Goal: Entertainment & Leisure: Browse casually

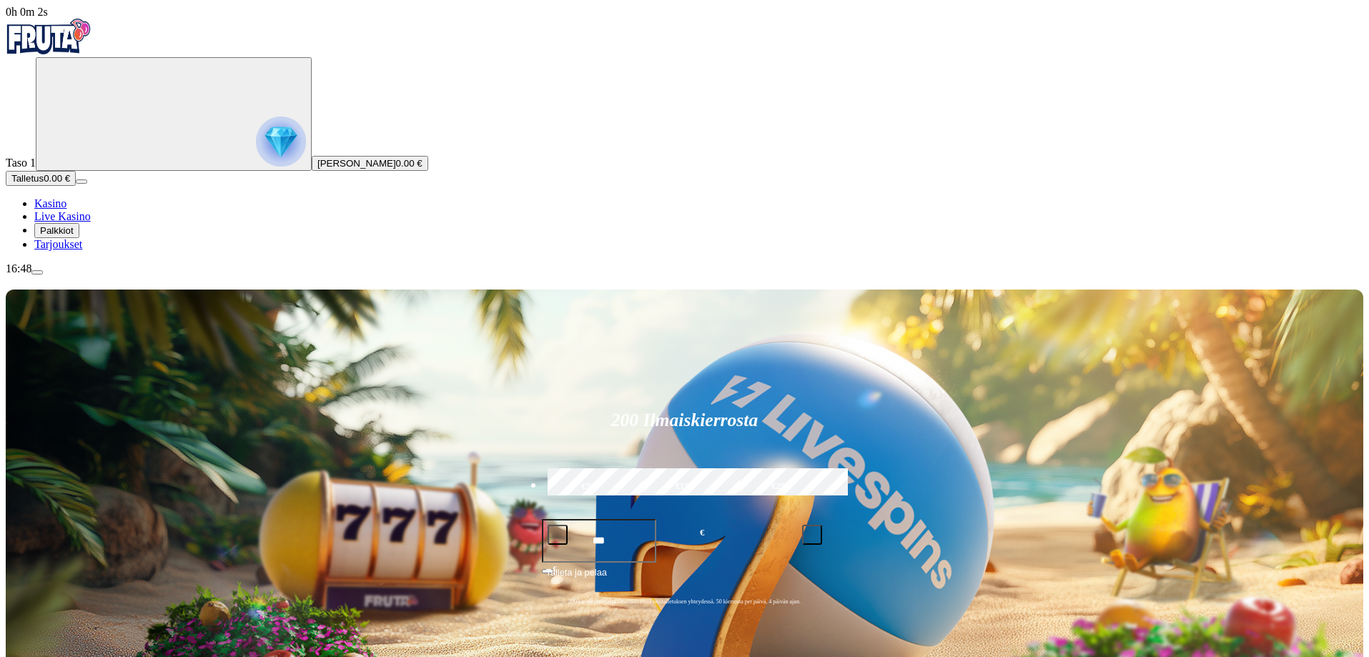
click at [74, 236] on span "Palkkiot" at bounding box center [57, 230] width 34 height 11
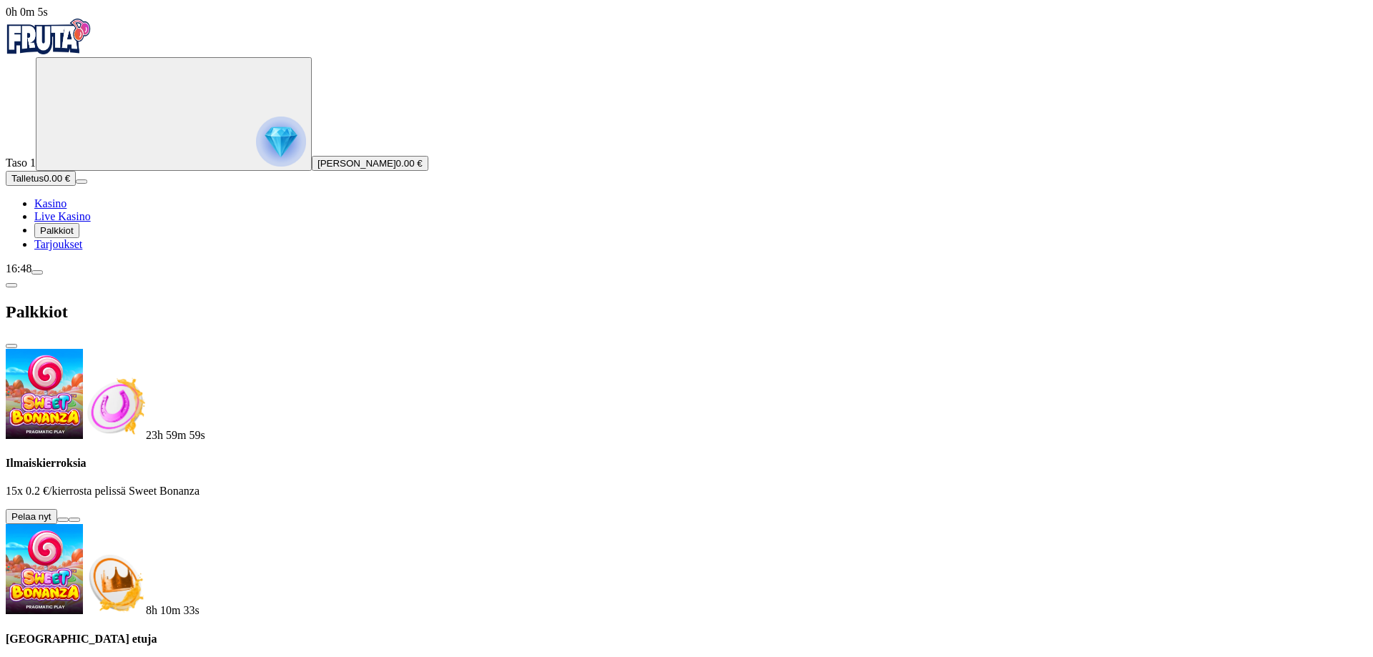
click at [69, 518] on button at bounding box center [62, 520] width 11 height 4
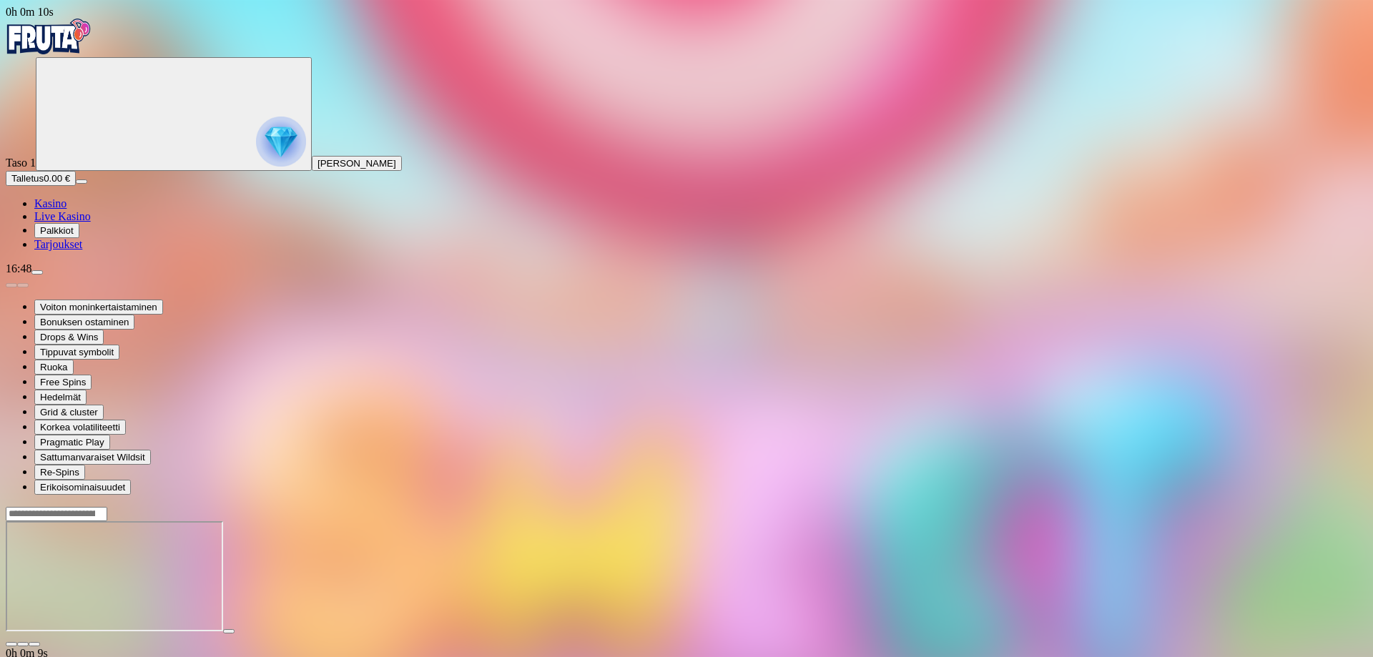
click at [34, 644] on span "fullscreen icon" at bounding box center [34, 644] width 0 height 0
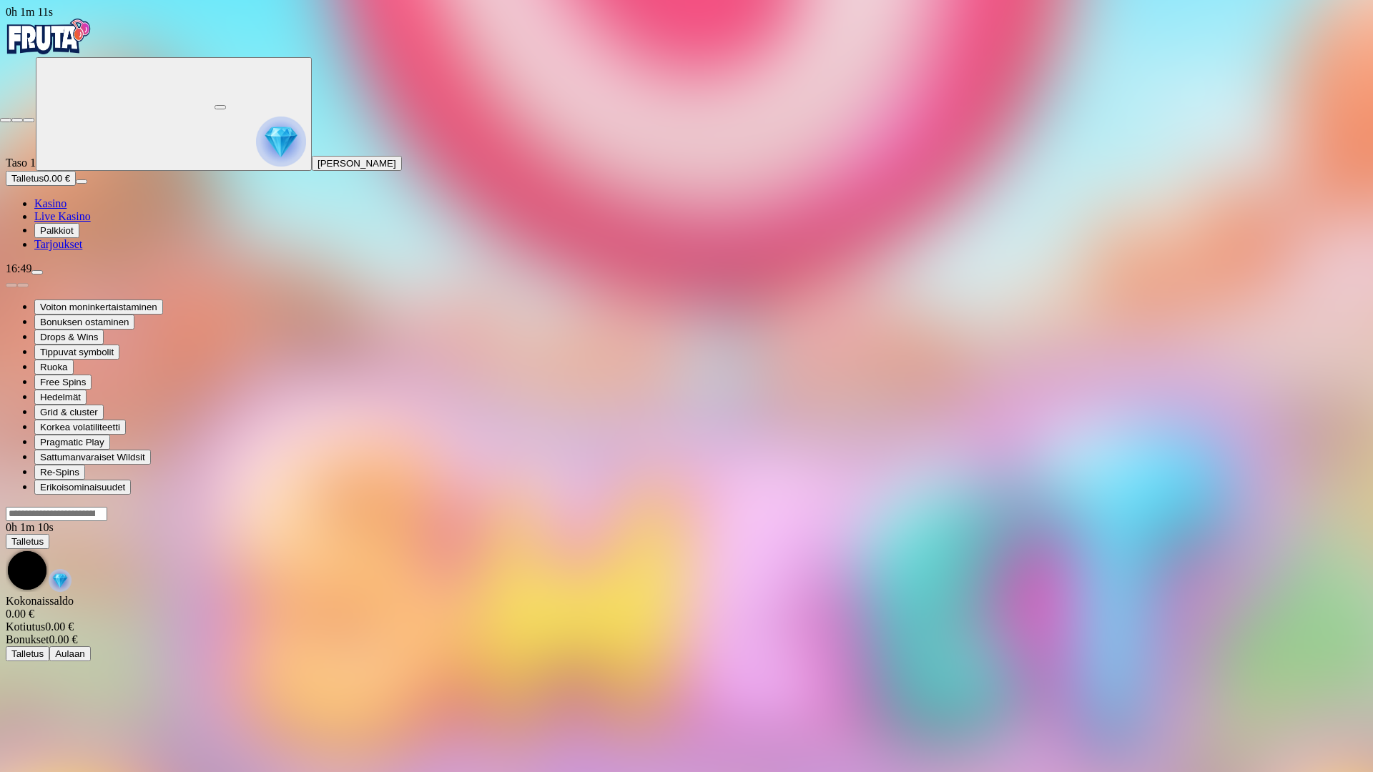
click at [6, 120] on span "close icon" at bounding box center [6, 120] width 0 height 0
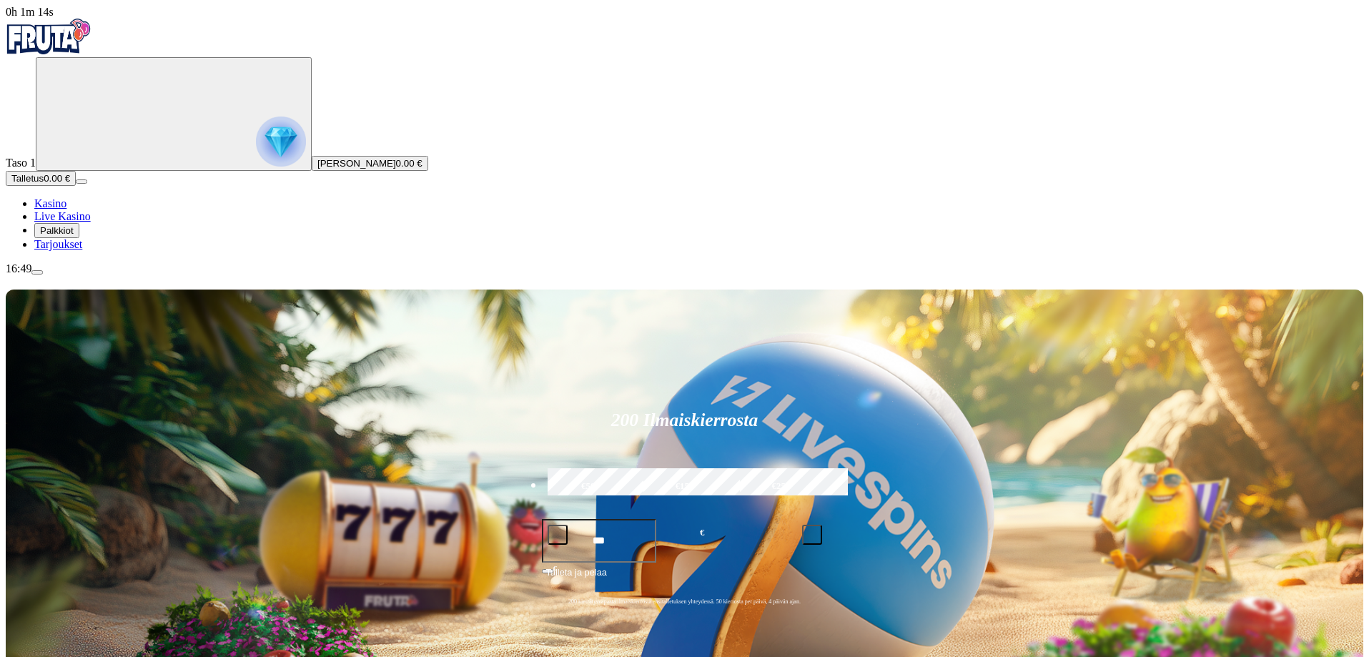
scroll to position [119, 0]
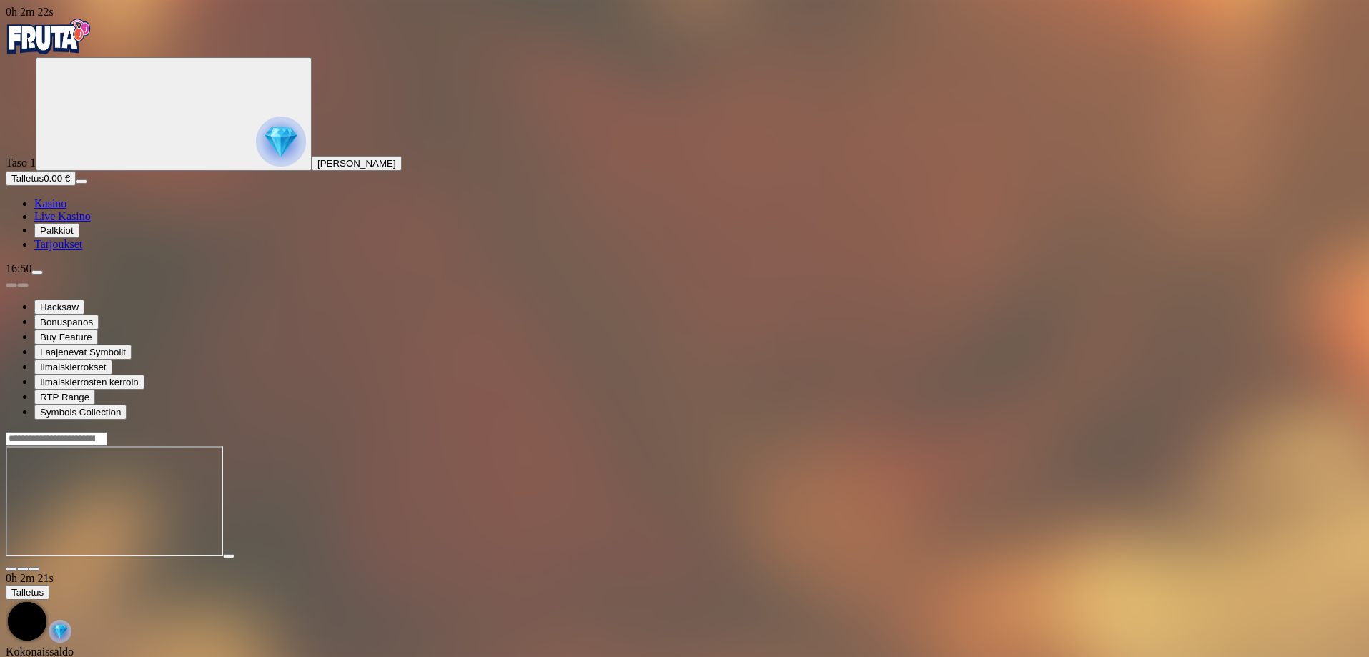
click at [67, 210] on span "Kasino" at bounding box center [50, 203] width 32 height 12
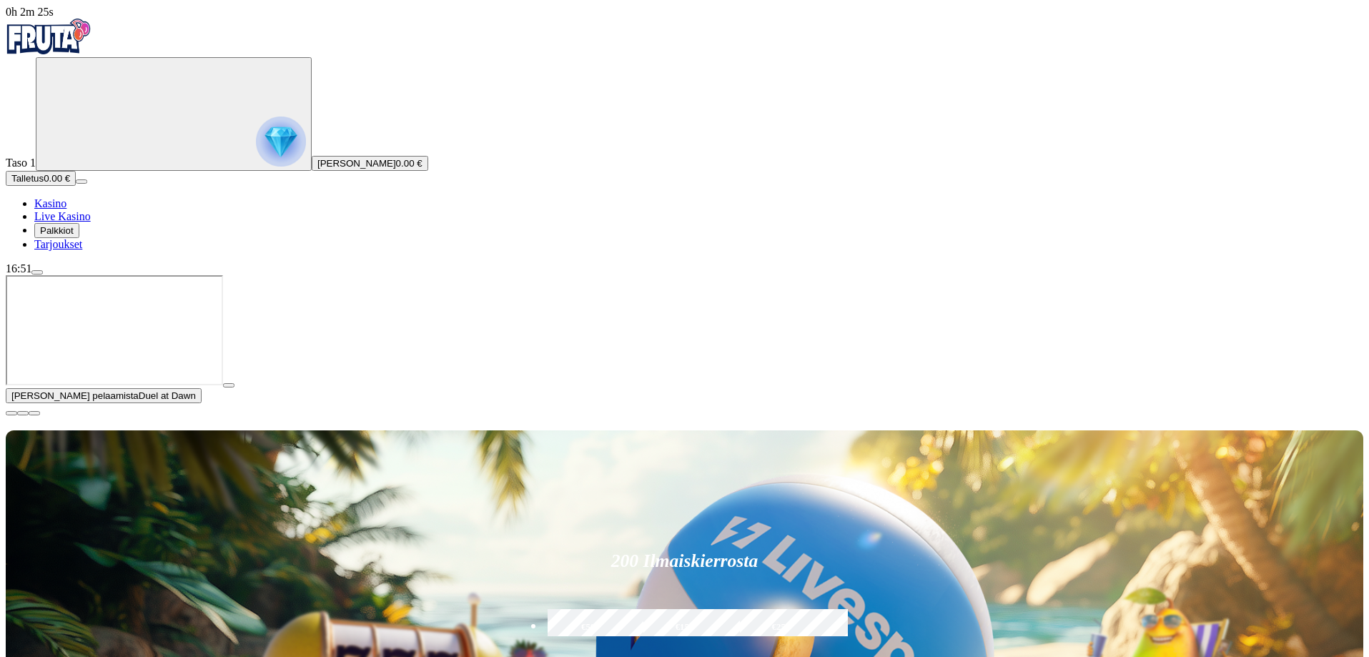
type input "*********"
